Goal: Task Accomplishment & Management: Manage account settings

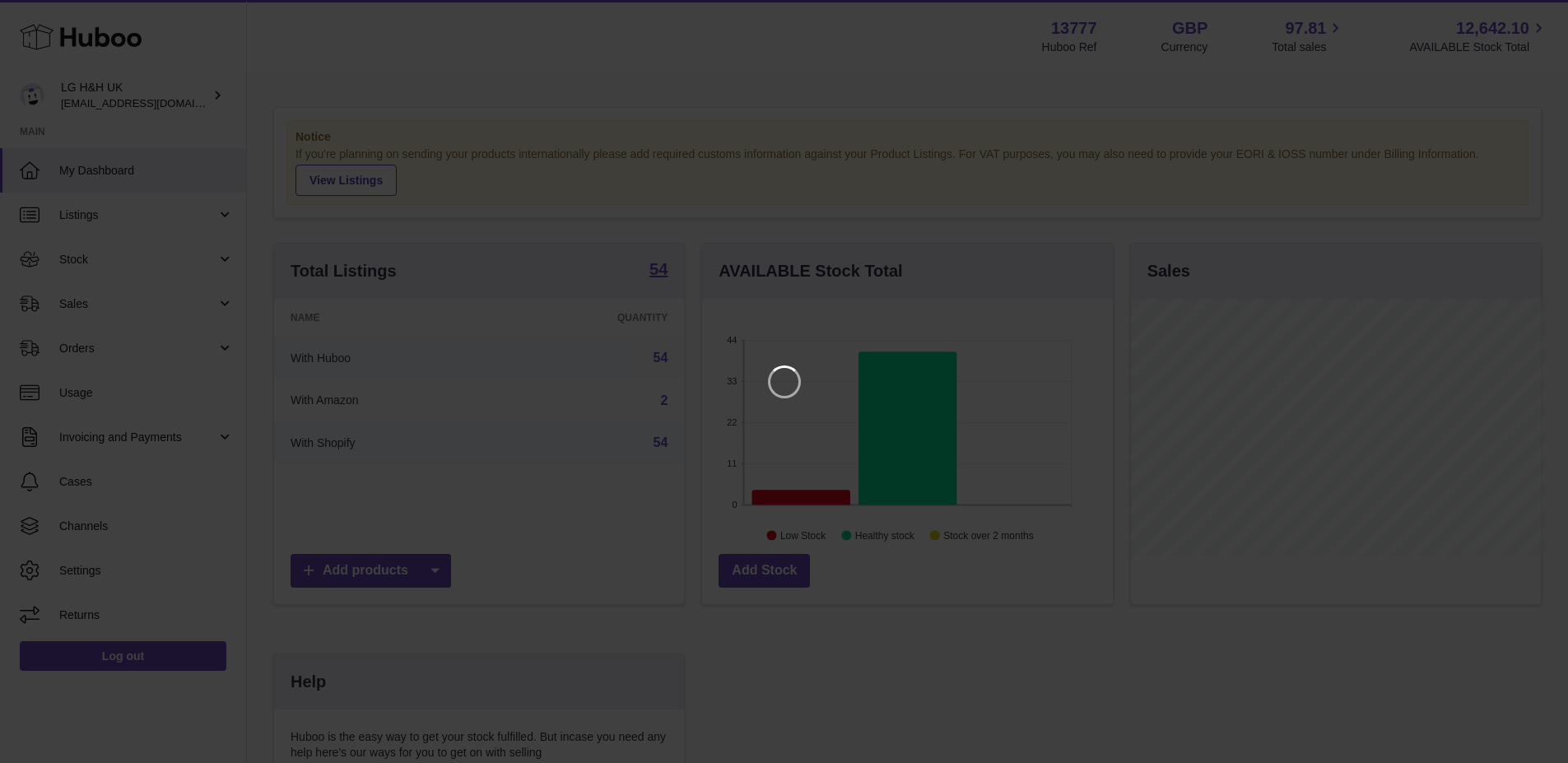
scroll to position [257, 415]
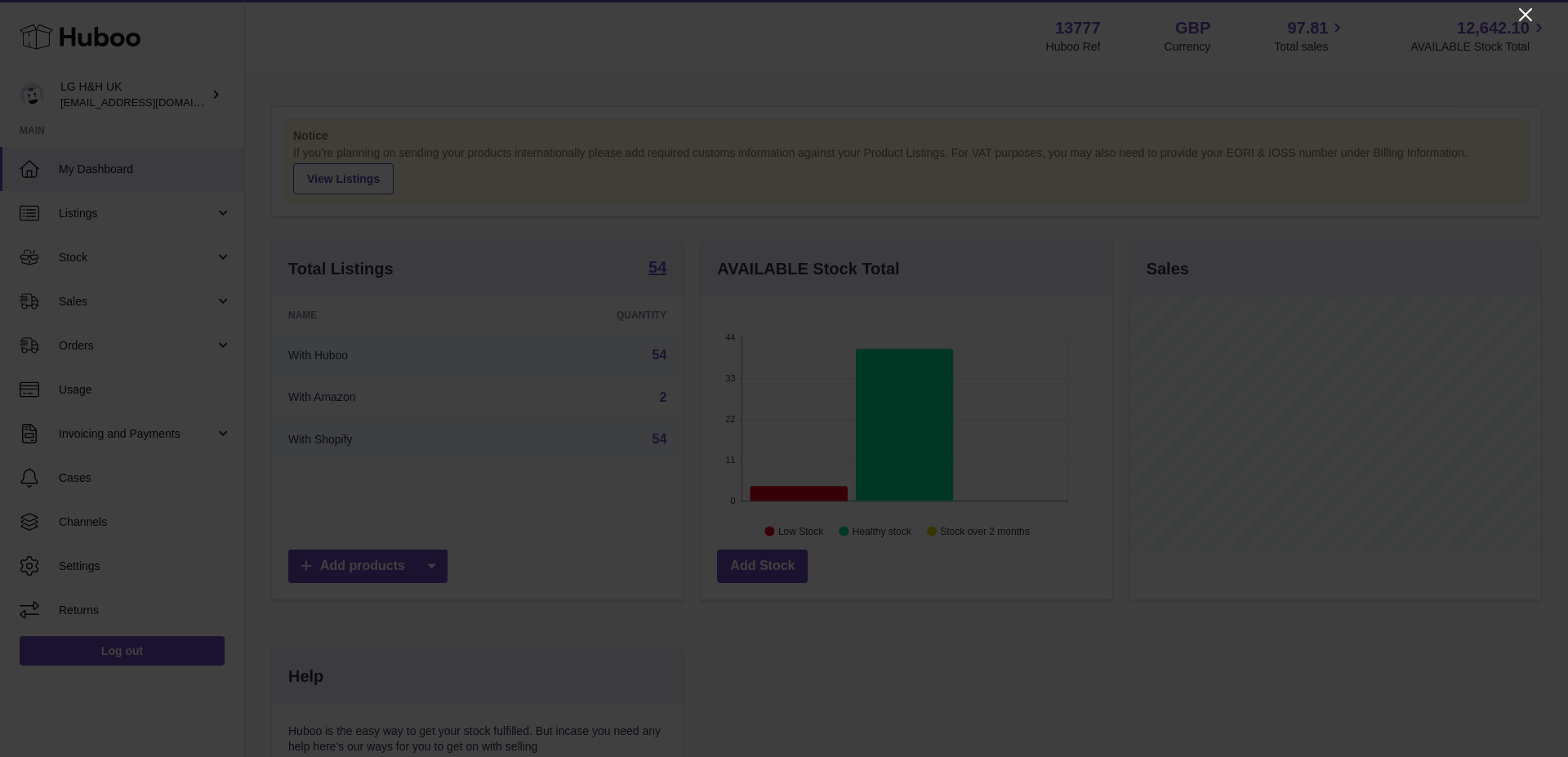
click at [1517, 15] on icon "Close" at bounding box center [1525, 15] width 20 height 20
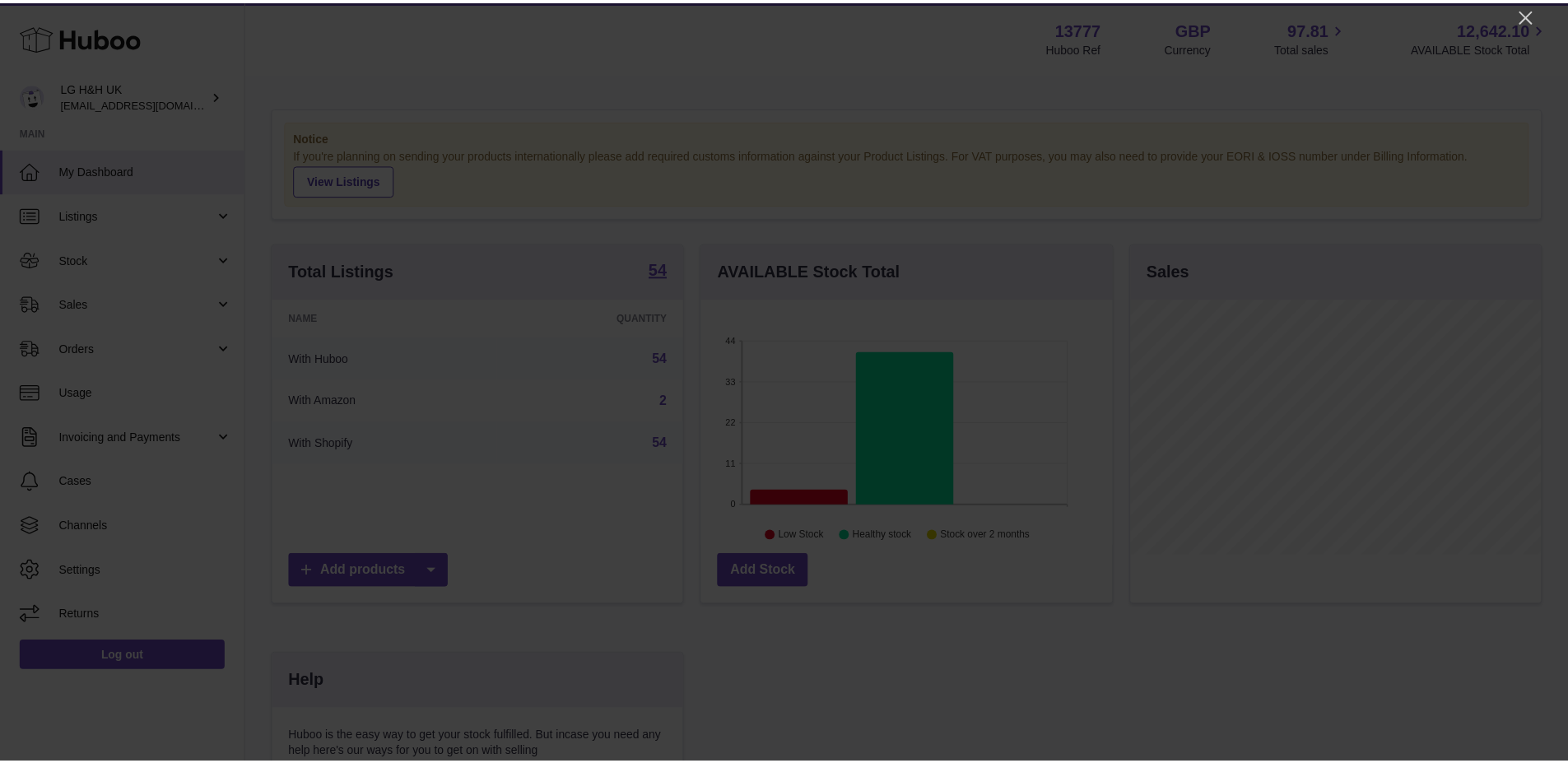
scroll to position [822744, 822565]
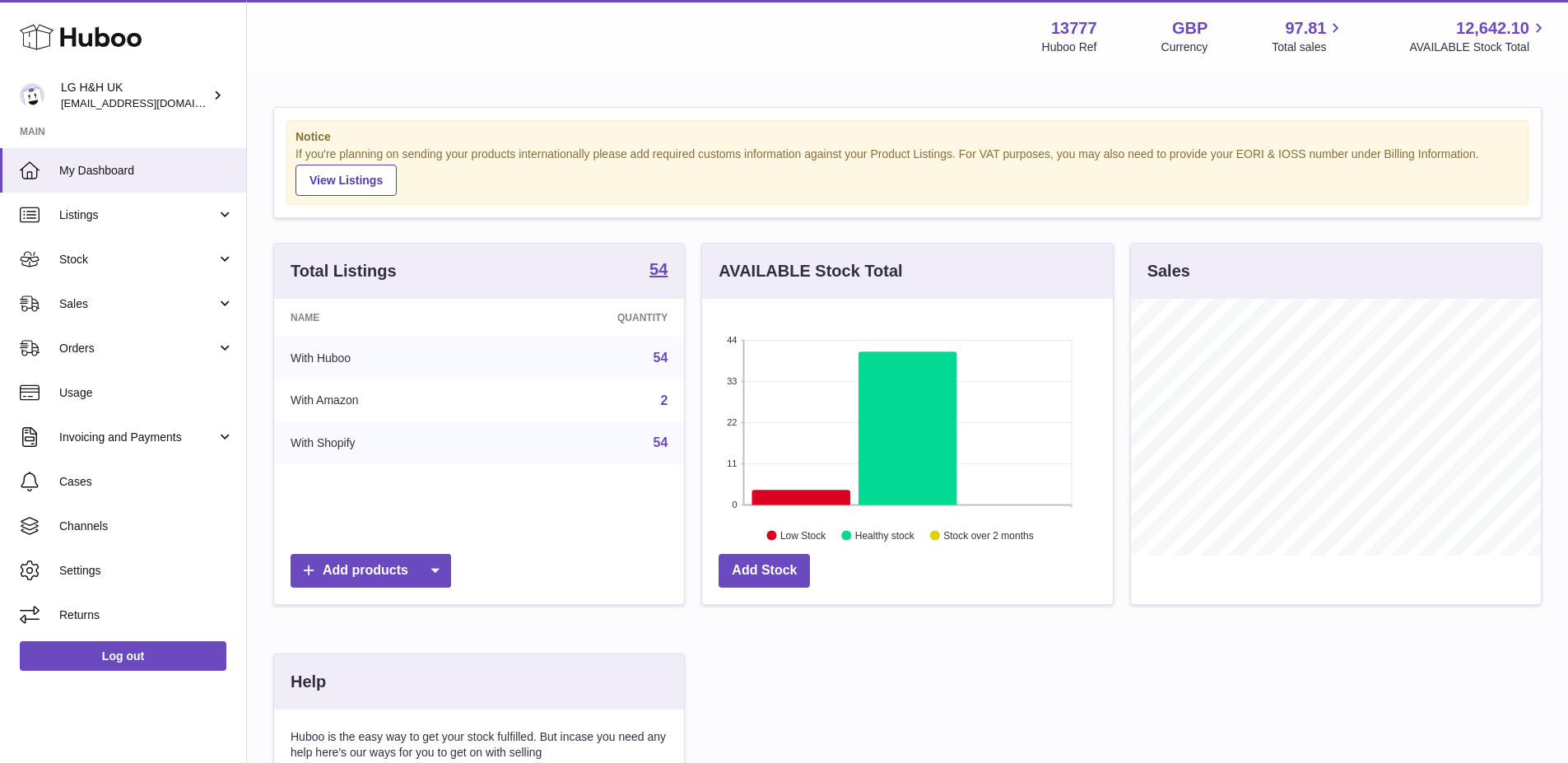
click at [561, 276] on div "Total Listings 54" at bounding box center [479, 271] width 410 height 55
click at [658, 357] on link "54" at bounding box center [660, 357] width 15 height 14
click at [656, 401] on td "2" at bounding box center [591, 400] width 186 height 43
click at [665, 401] on link "2" at bounding box center [663, 400] width 7 height 14
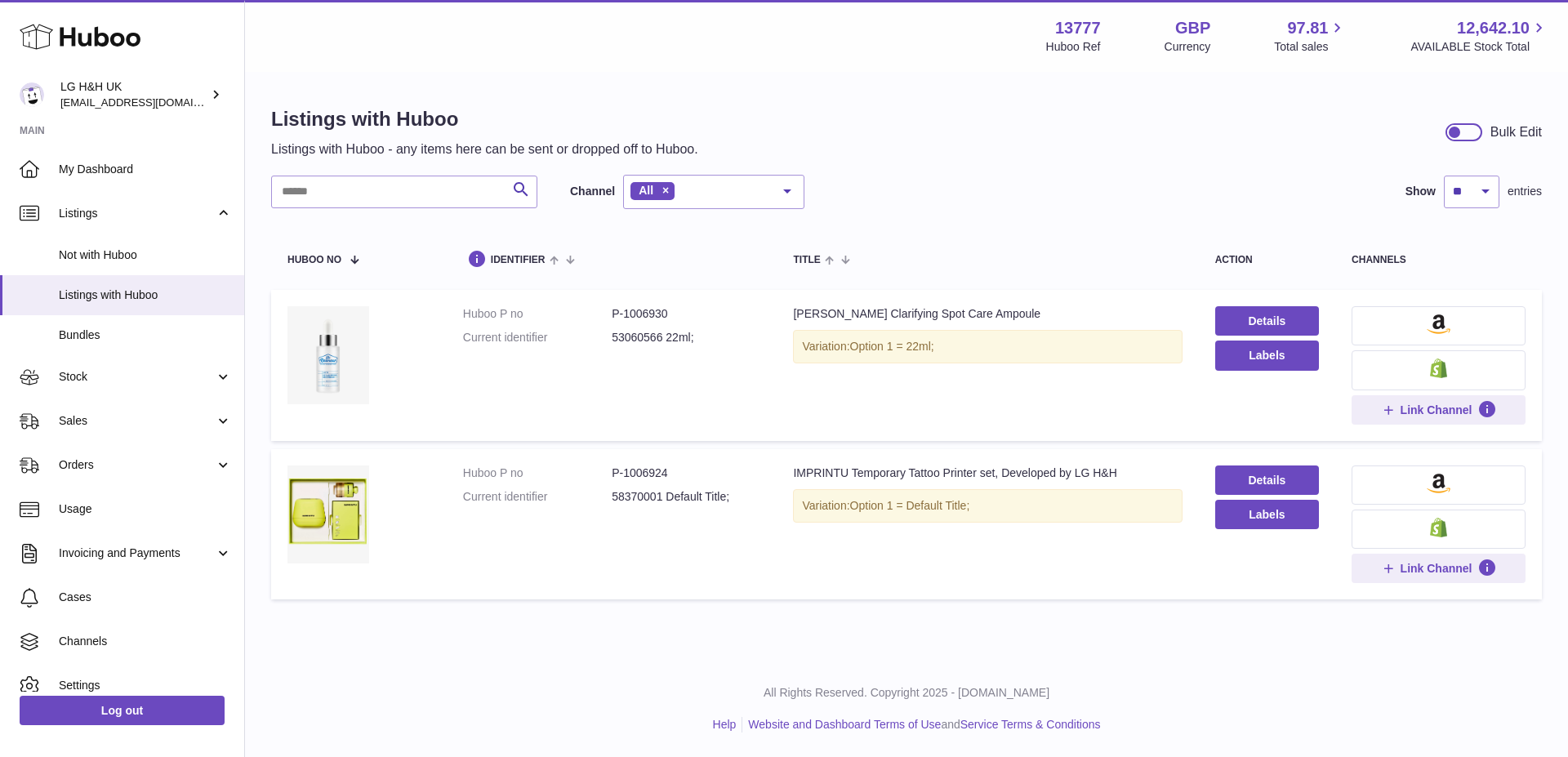
click at [1459, 329] on button at bounding box center [1438, 325] width 174 height 39
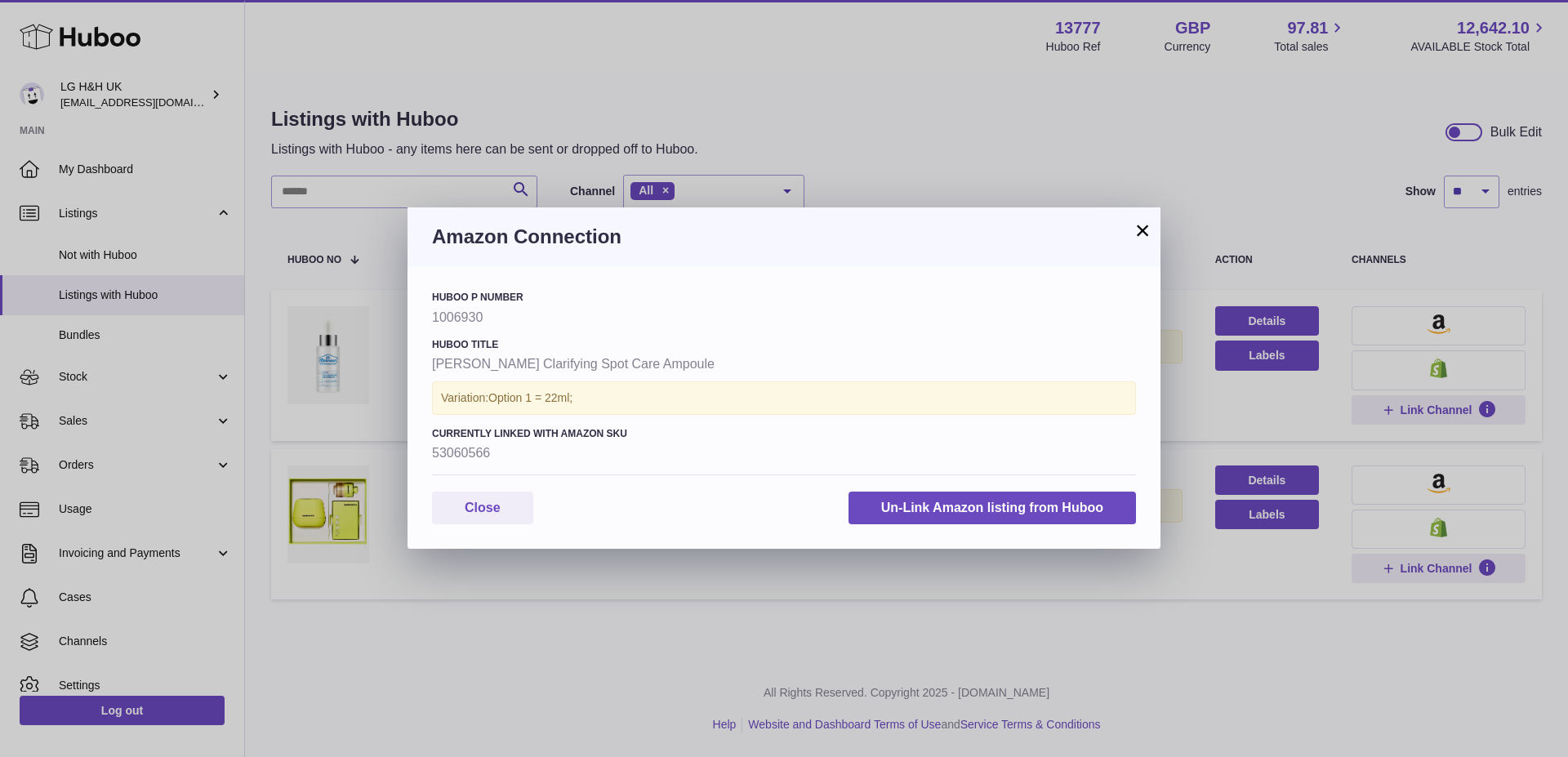
click at [1151, 223] on button "×" at bounding box center [1142, 230] width 20 height 20
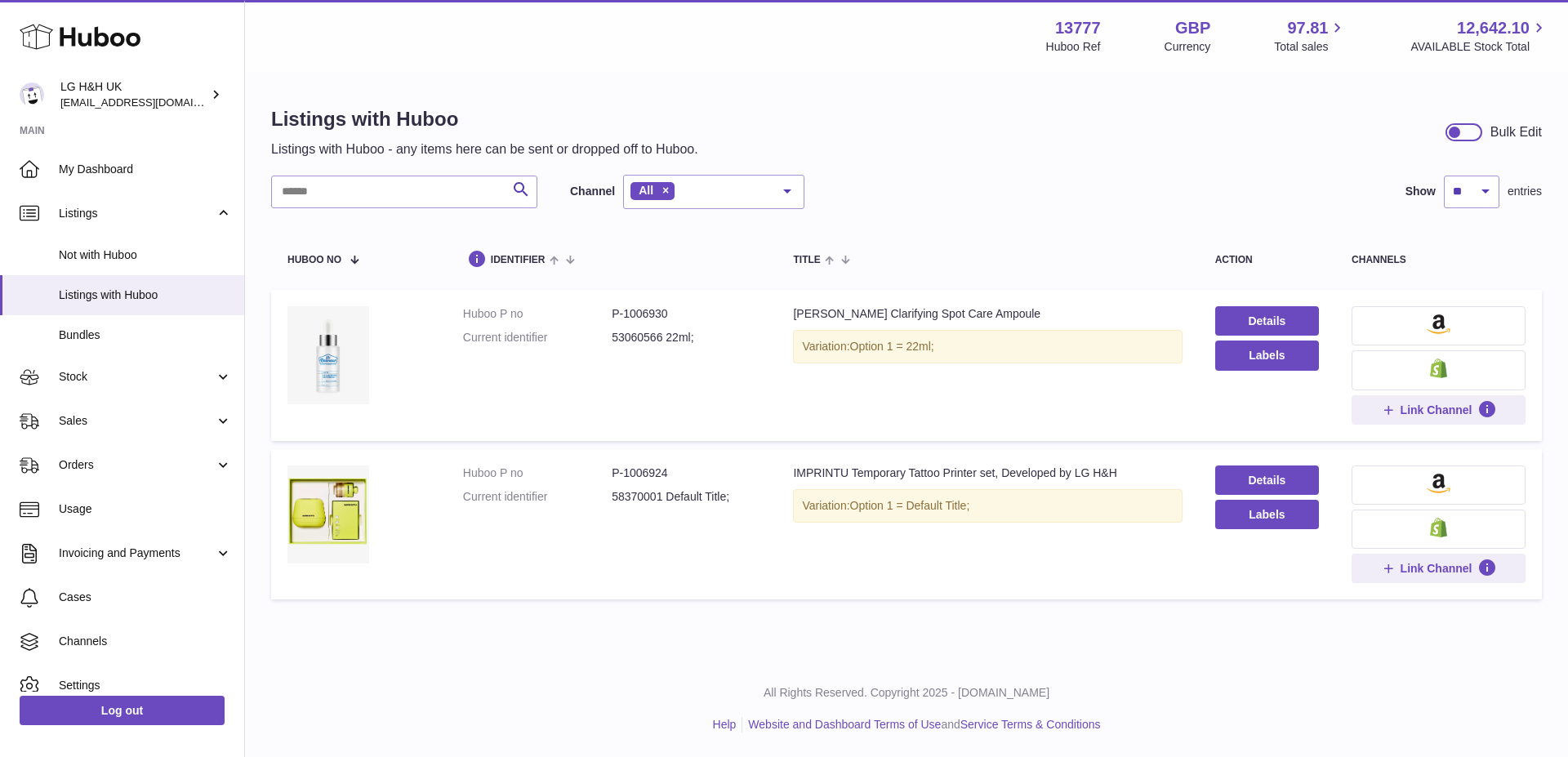
click at [1428, 323] on img at bounding box center [1438, 324] width 23 height 20
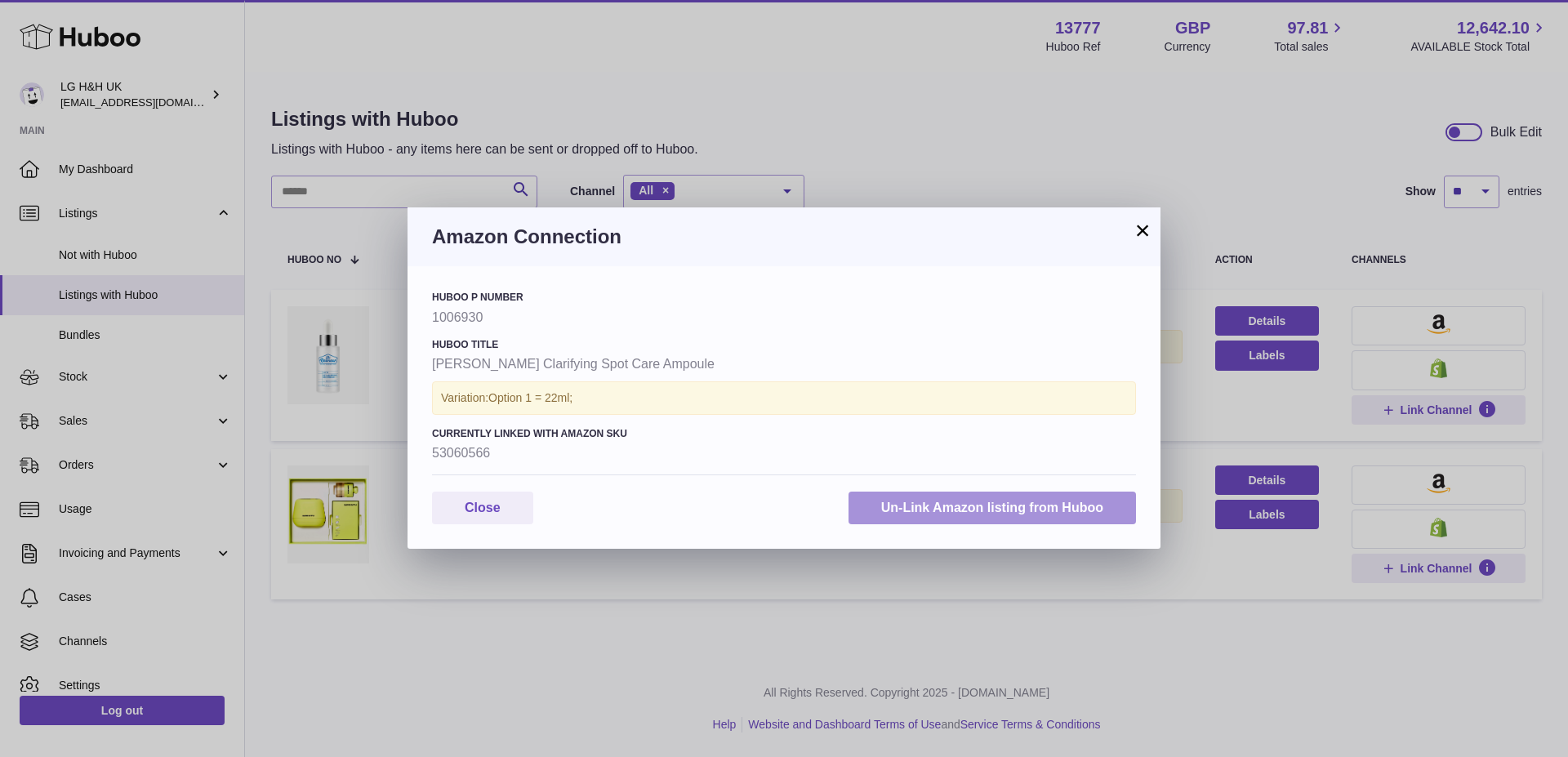
click at [920, 514] on button "Un-Link Amazon listing from Huboo" at bounding box center [992, 508] width 288 height 34
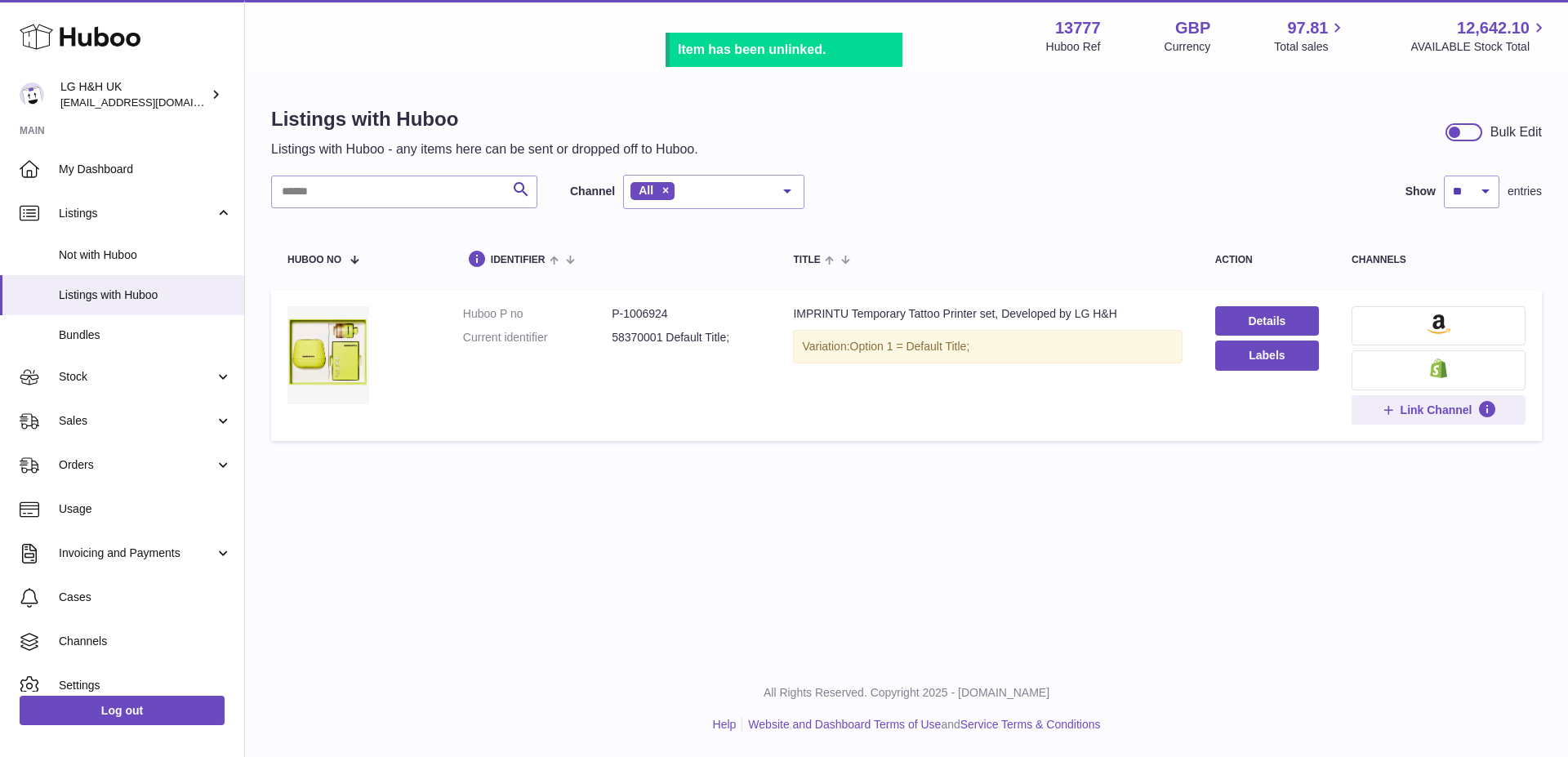
click at [117, 37] on icon at bounding box center [80, 37] width 121 height 33
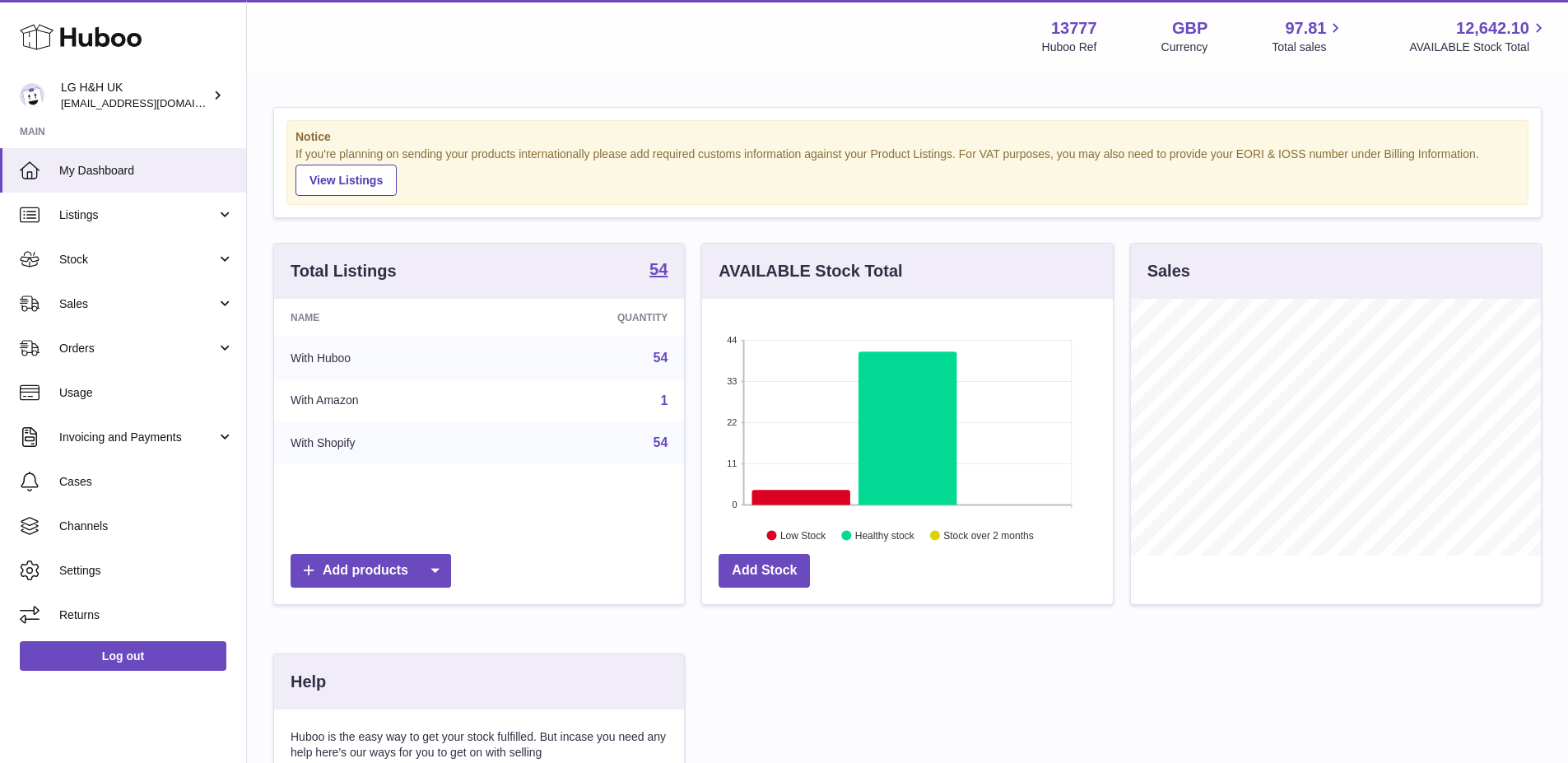
click at [993, 730] on div "Total Listings 54 Name Quantity With Huboo 54 With Amazon 1 With Shopify 54 Add…" at bounding box center [908, 589] width 1285 height 692
click at [535, 622] on div at bounding box center [908, 629] width 1285 height 16
click at [459, 590] on div "Total Listings 54 Name Quantity With Huboo 54 With Amazon 1 With Shopify 54 Add…" at bounding box center [479, 432] width 428 height 378
click at [385, 533] on div "Name Quantity With Huboo 54 With Amazon 1 With Shopify 54" at bounding box center [479, 422] width 410 height 247
click at [382, 546] on div "Add products" at bounding box center [479, 575] width 410 height 59
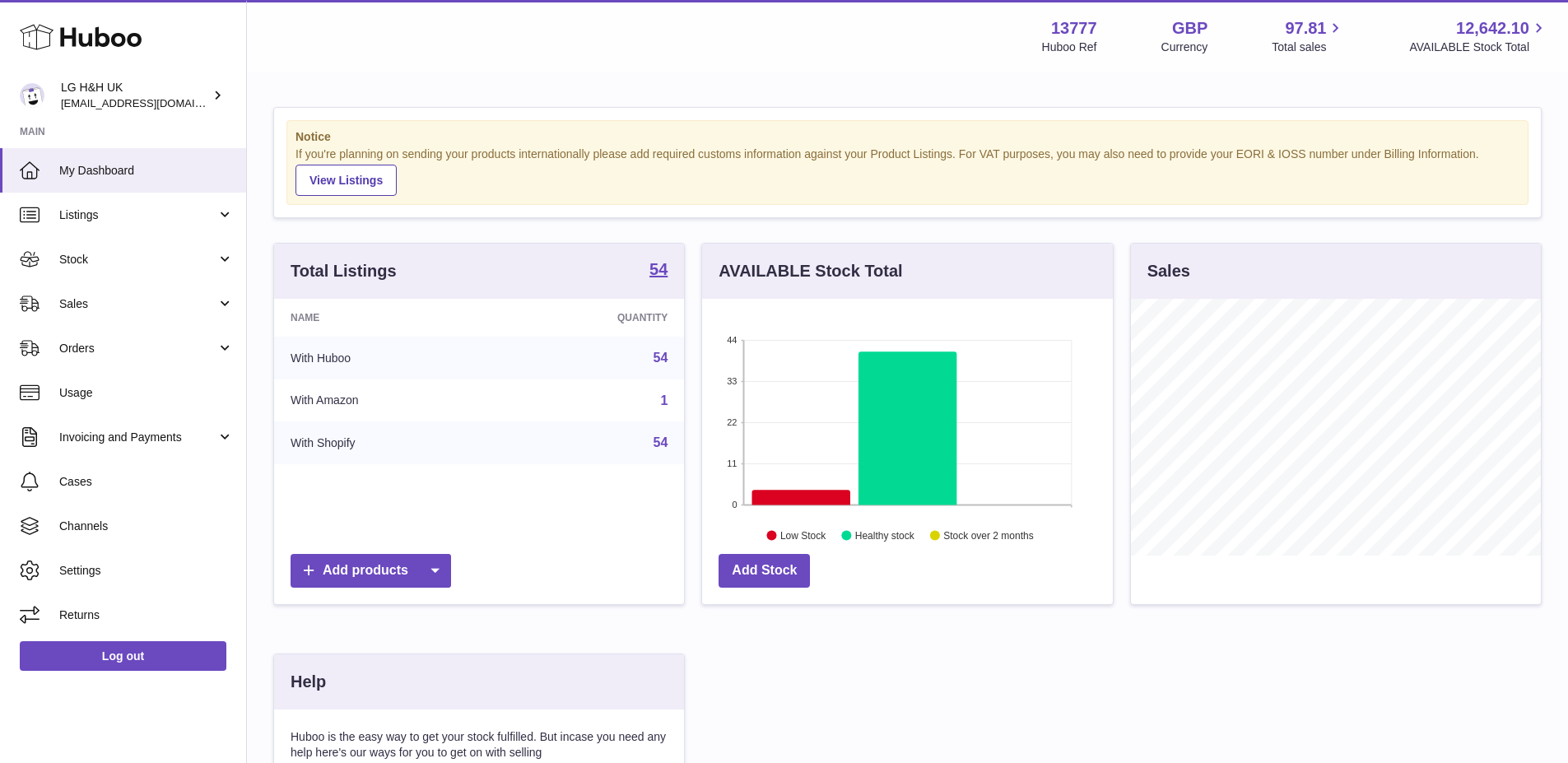
click at [379, 544] on div "Name Quantity With Huboo 54 With Amazon 1 With Shopify 54" at bounding box center [479, 422] width 410 height 247
click at [374, 536] on div "Name Quantity With Huboo 54 With Amazon 1 With Shopify 54" at bounding box center [479, 422] width 410 height 247
click at [374, 537] on div "Name Quantity With Huboo 54 With Amazon 1 With Shopify 54" at bounding box center [479, 422] width 410 height 247
